Goal: Book appointment/travel/reservation

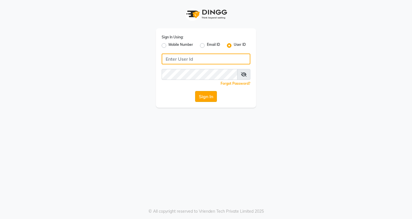
type input "hpl"
click at [208, 93] on button "Sign In" at bounding box center [206, 96] width 22 height 11
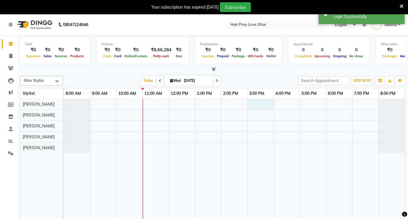
click at [256, 106] on div at bounding box center [234, 163] width 340 height 128
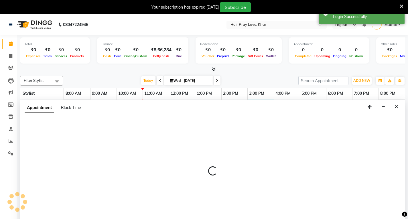
select select "54376"
select select "900"
select select "tentative"
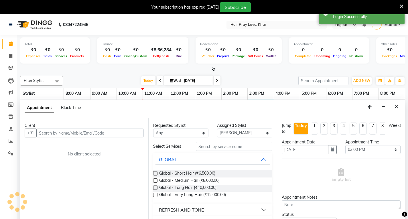
scroll to position [14, 0]
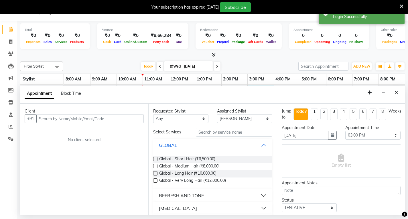
click at [78, 121] on input "text" at bounding box center [89, 118] width 107 height 9
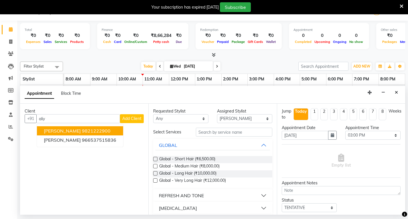
click at [77, 131] on span "[PERSON_NAME]" at bounding box center [62, 131] width 37 height 6
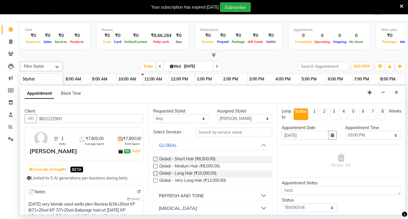
type input "9821222900"
click at [198, 135] on input "text" at bounding box center [234, 132] width 76 height 9
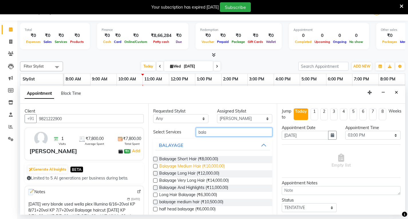
type input "bala"
click at [180, 168] on span "Balayage Medium Hair (₹10,000.00)" at bounding box center [191, 166] width 65 height 7
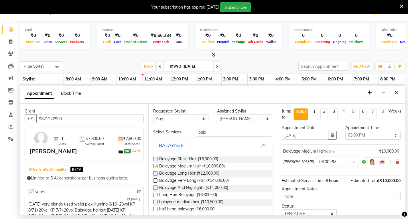
checkbox input "false"
drag, startPoint x: 233, startPoint y: 131, endPoint x: 126, endPoint y: 139, distance: 107.3
click at [127, 139] on div "Client +91 9821222900 1 Visits ₹7,800.00 Average Spent ₹7,800.00 Total Spent aa…" at bounding box center [212, 159] width 385 height 111
type input "h"
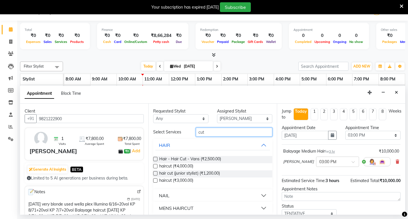
type input "cut"
click at [238, 160] on div "Hair - Hair Cut - Vans (₹2,500.00)" at bounding box center [212, 159] width 119 height 7
click at [213, 162] on span "Hair - Hair Cut - Vans (₹2,500.00)" at bounding box center [190, 159] width 62 height 7
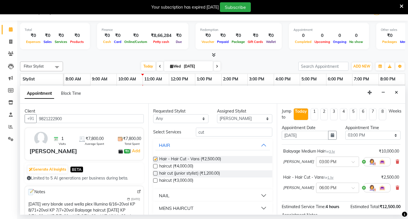
checkbox input "false"
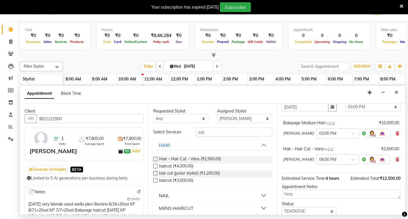
scroll to position [67, 0]
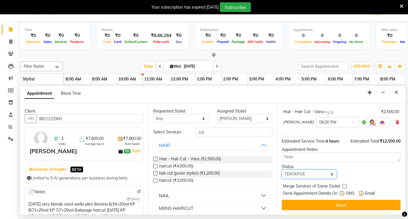
click at [324, 173] on select "Select TENTATIVE CONFIRM CHECK-IN UPCOMING" at bounding box center [308, 174] width 55 height 9
select select "confirm booking"
click at [281, 170] on select "Select TENTATIVE CONFIRM CHECK-IN UPCOMING" at bounding box center [308, 174] width 55 height 9
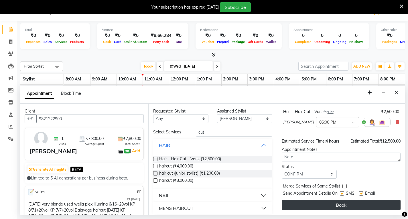
click at [311, 204] on button "Book" at bounding box center [340, 205] width 119 height 10
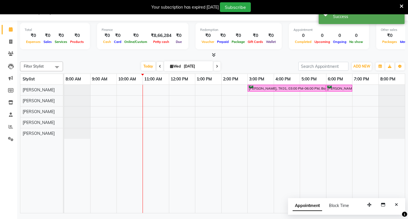
scroll to position [0, 0]
